Goal: Transaction & Acquisition: Purchase product/service

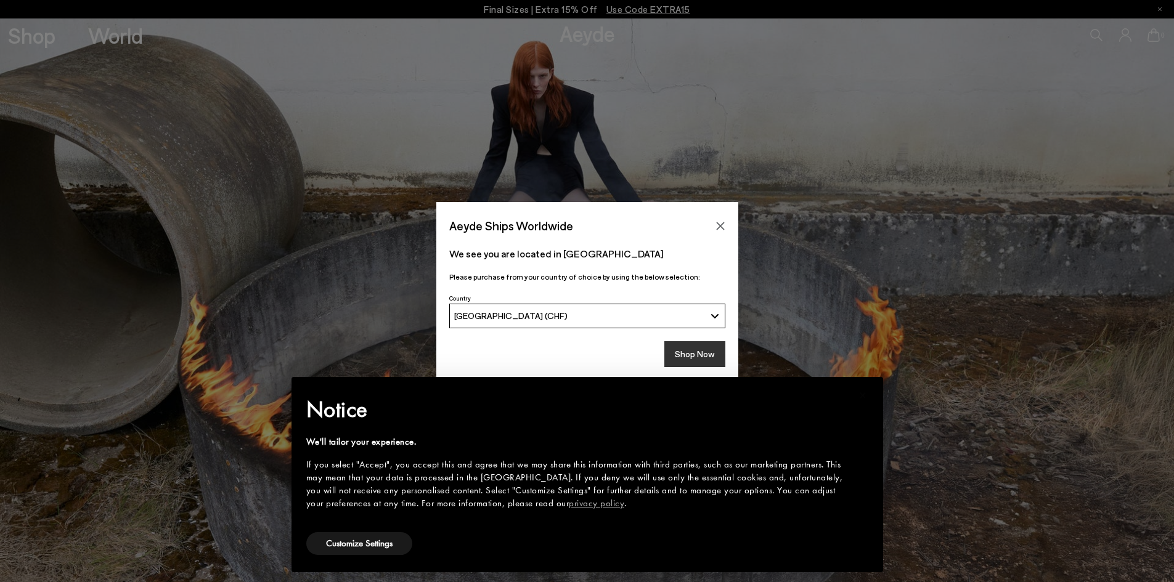
click at [701, 358] on button "Shop Now" at bounding box center [694, 354] width 61 height 26
click at [341, 546] on button "Customize Settings" at bounding box center [359, 543] width 106 height 23
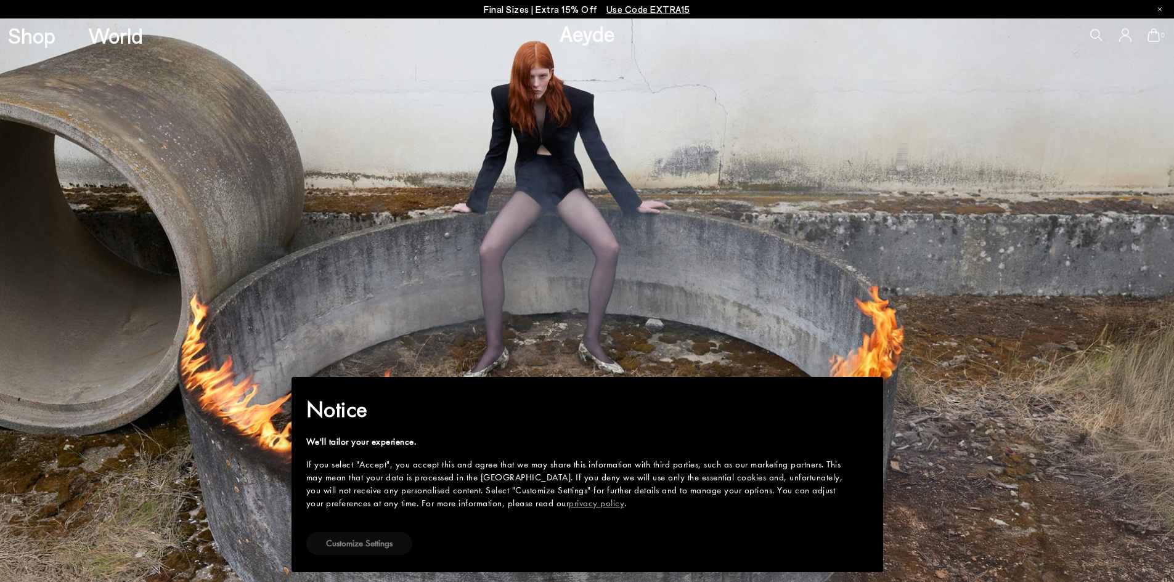
click at [356, 542] on button "Customize Settings" at bounding box center [359, 543] width 106 height 23
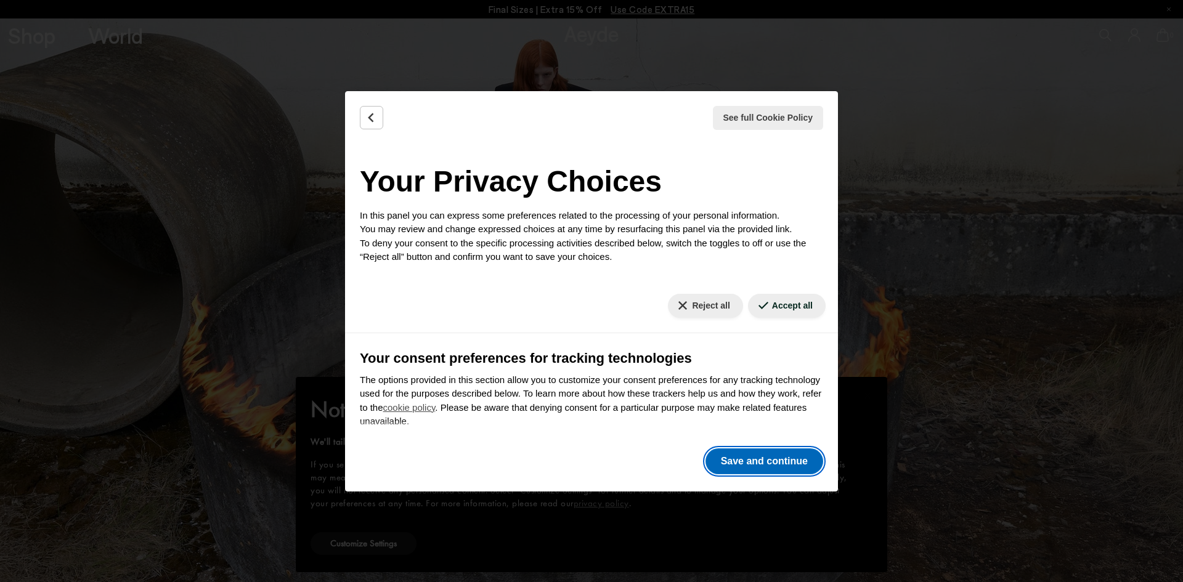
click at [738, 460] on button "Save and continue" at bounding box center [765, 462] width 118 height 26
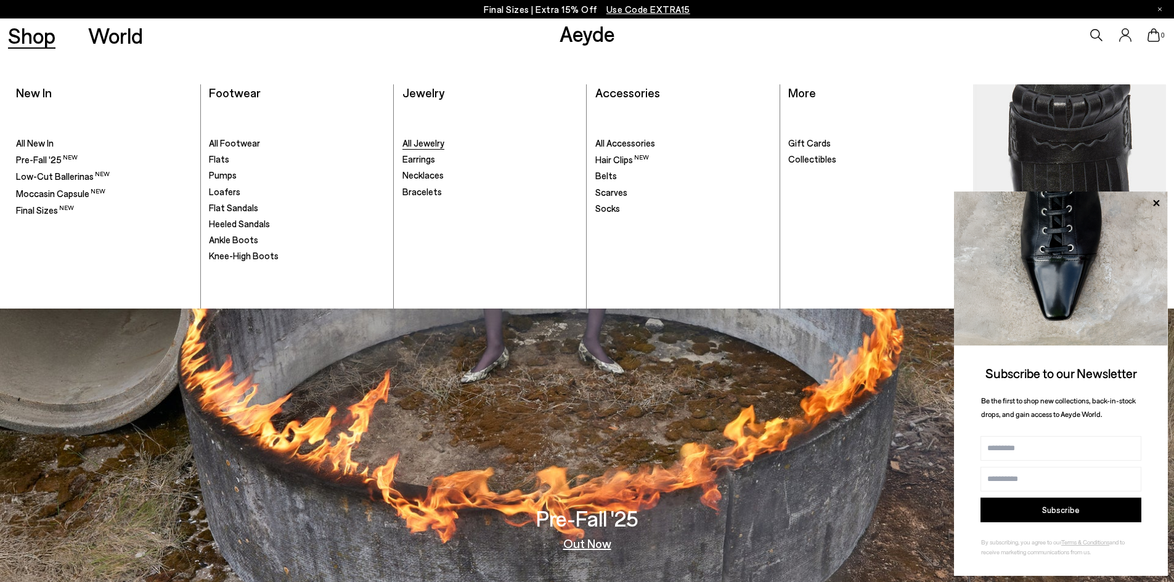
click at [420, 145] on span "All Jewelry" at bounding box center [423, 142] width 42 height 11
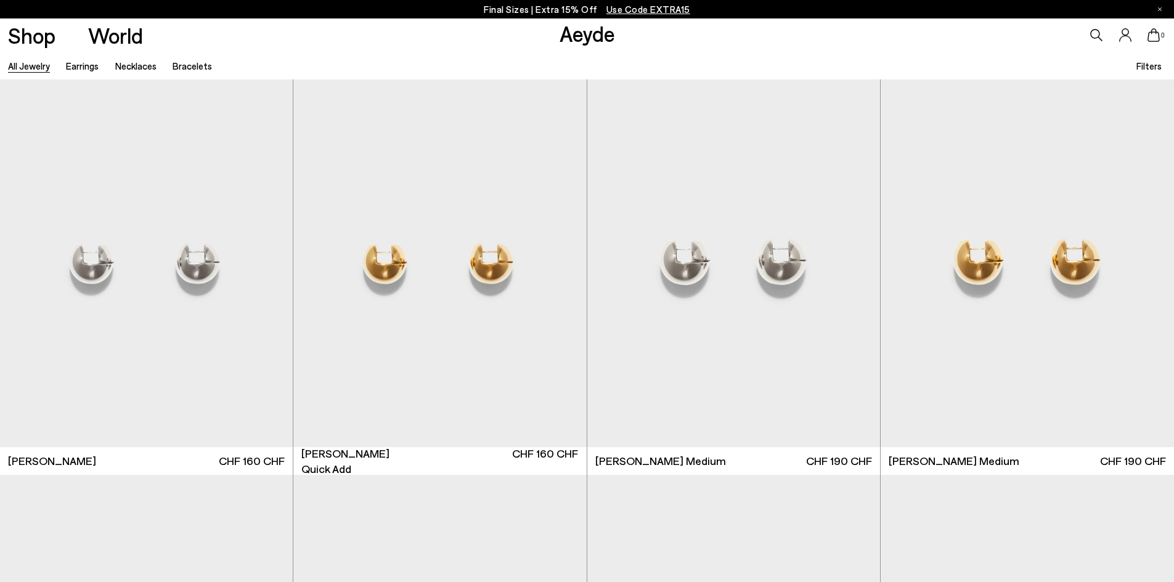
scroll to position [370, 0]
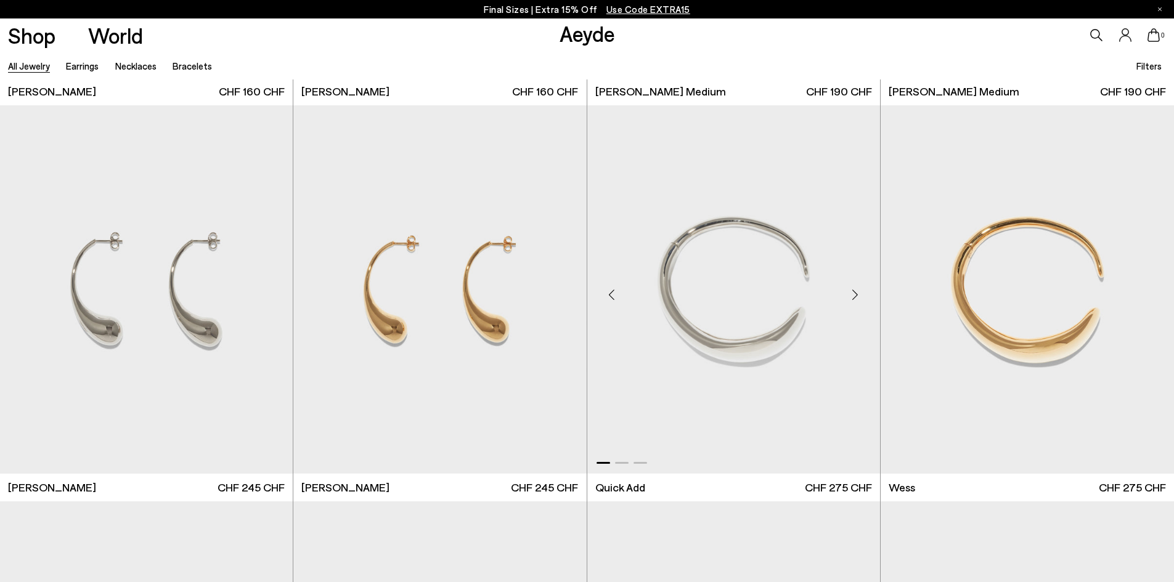
click at [694, 343] on img "1 / 3" at bounding box center [733, 289] width 293 height 368
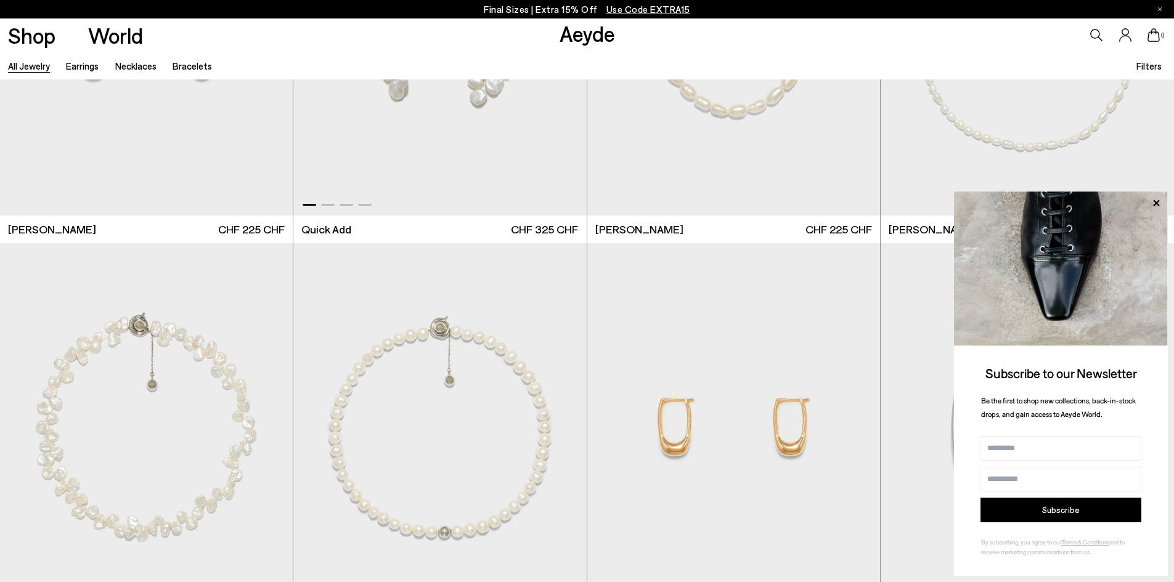
scroll to position [5978, 0]
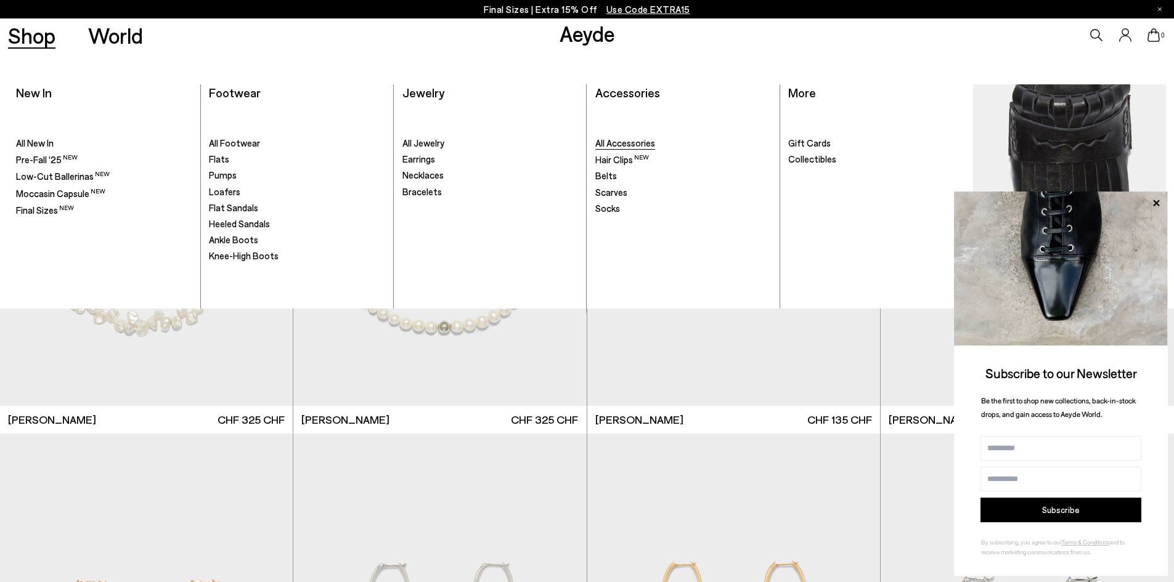
click at [629, 143] on span "All Accessories" at bounding box center [625, 142] width 60 height 11
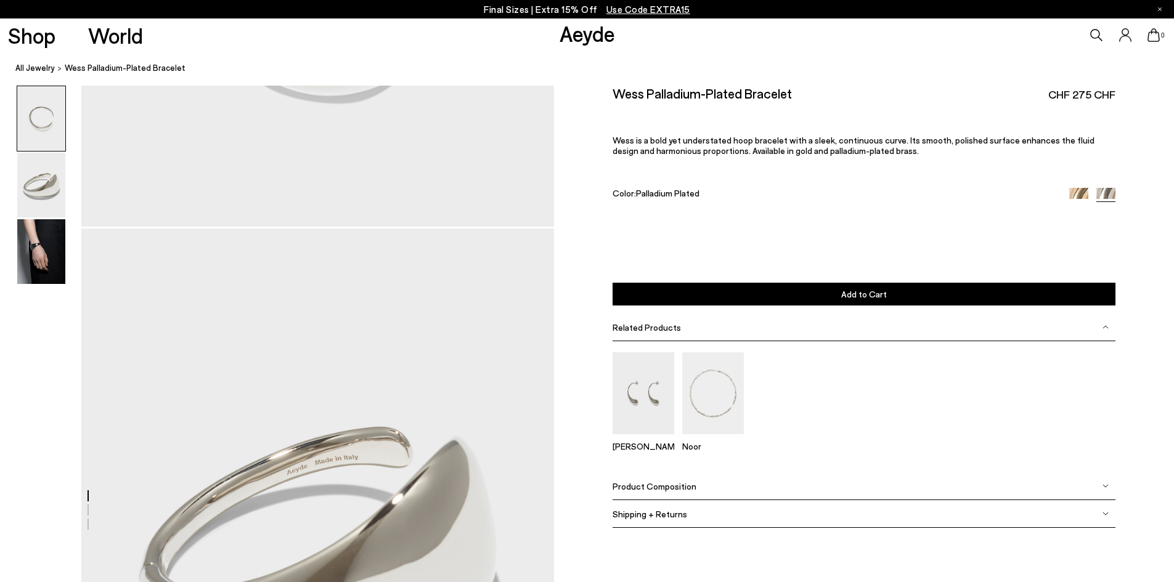
scroll to position [370, 0]
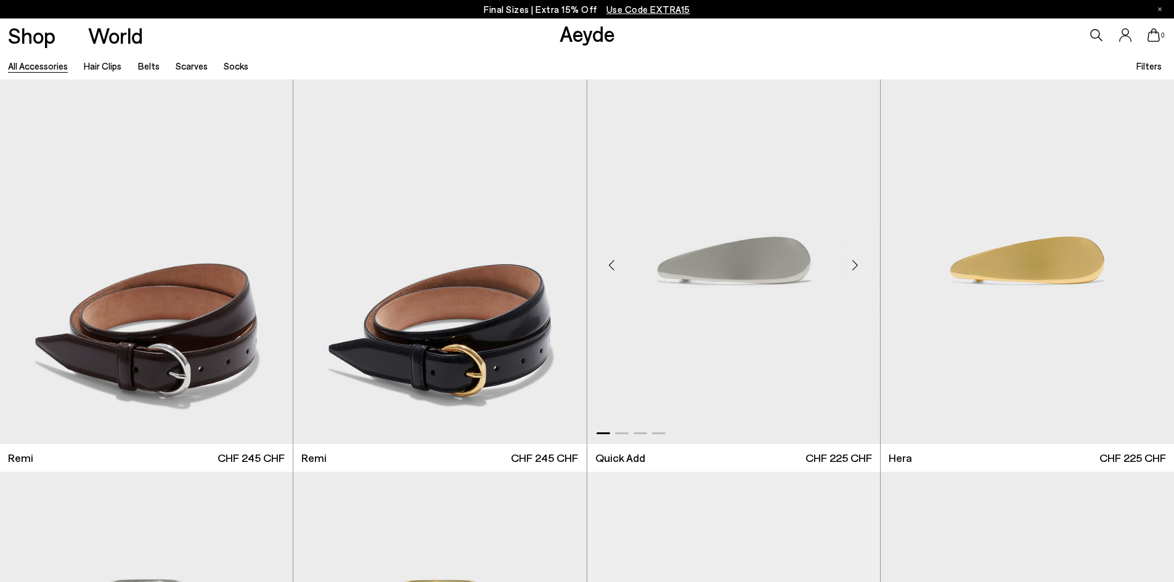
scroll to position [924, 0]
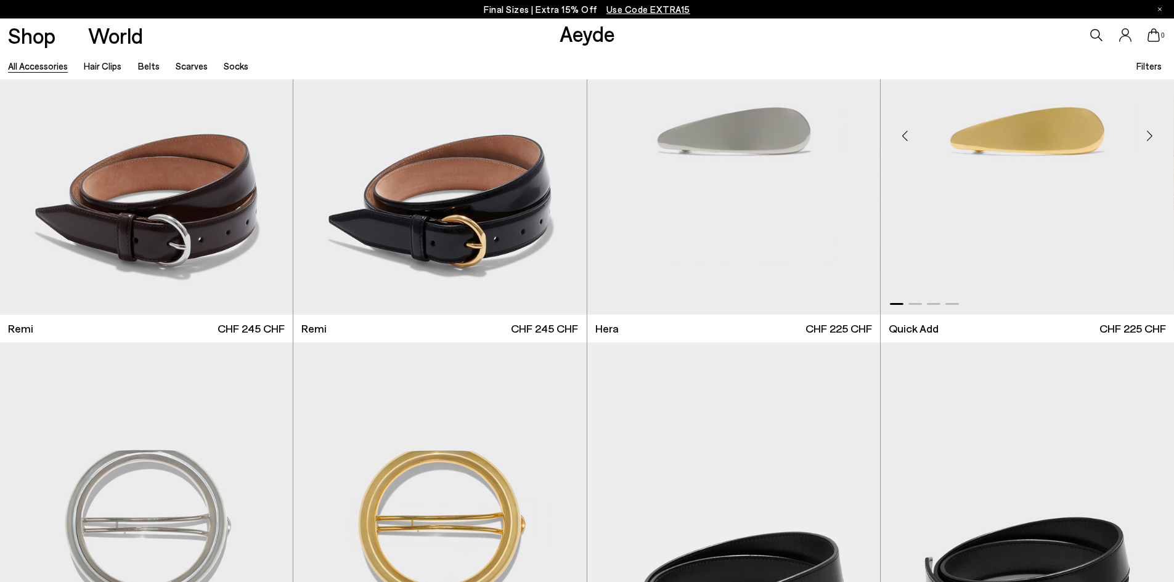
click at [1073, 183] on img "1 / 4" at bounding box center [1027, 131] width 293 height 368
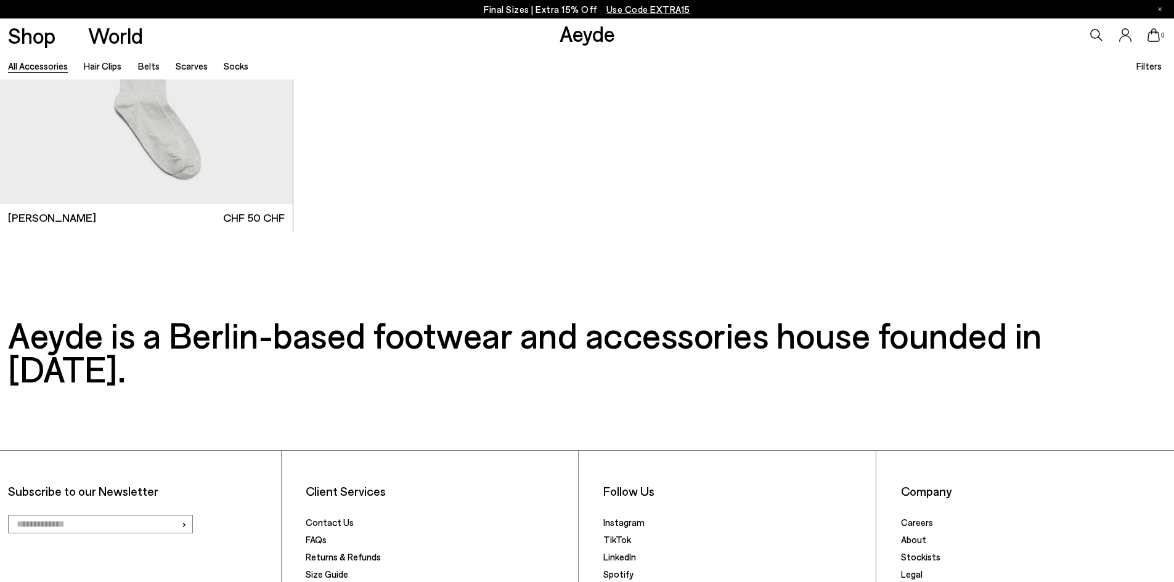
scroll to position [4711, 0]
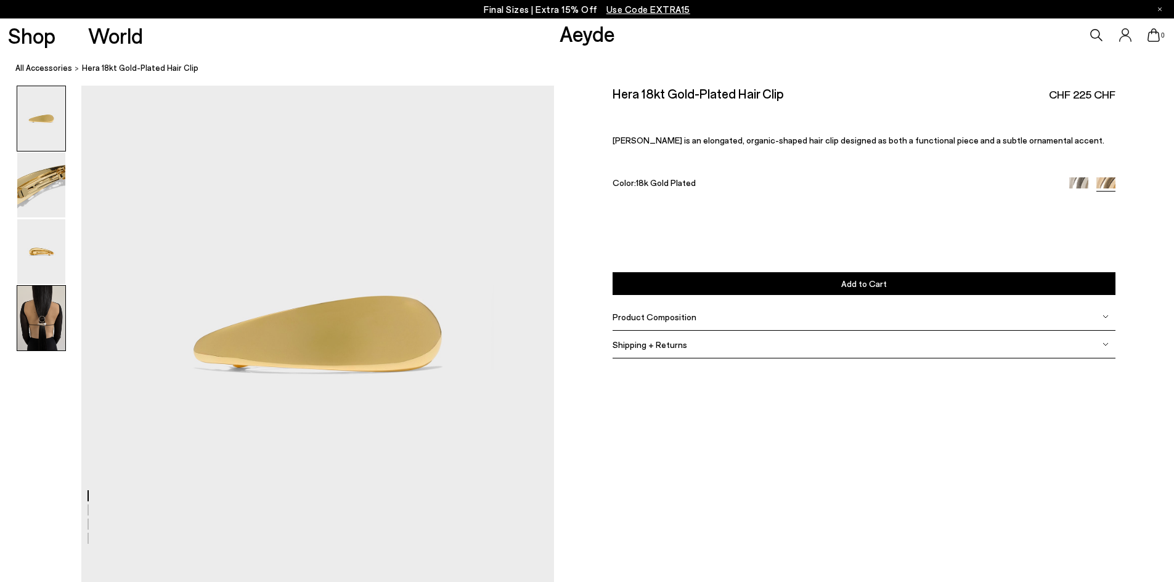
click at [33, 302] on img at bounding box center [41, 318] width 48 height 65
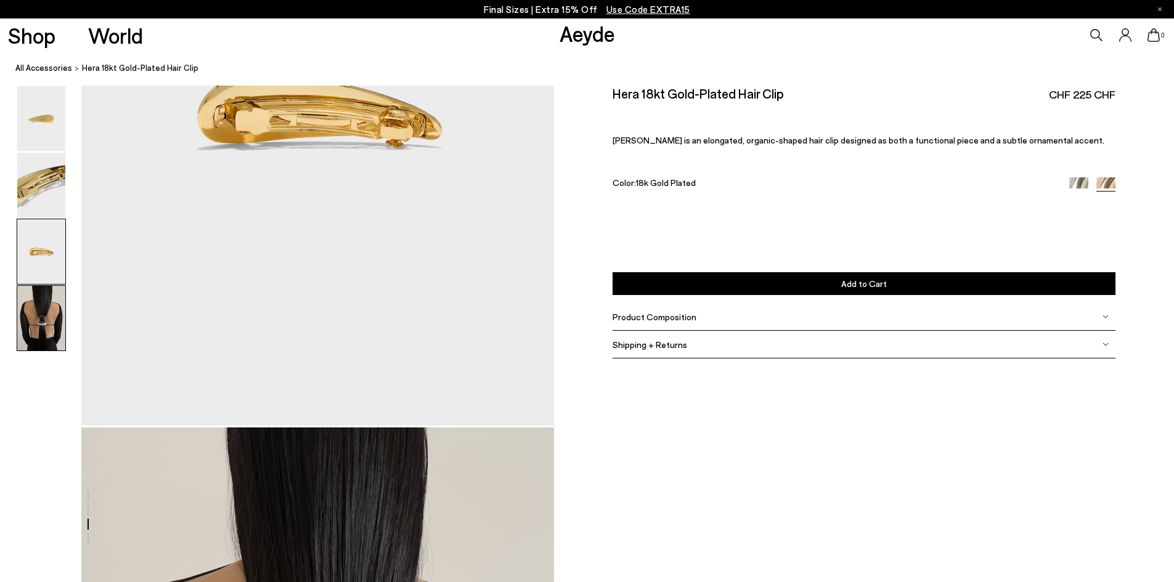
scroll to position [1848, 0]
